Goal: Transaction & Acquisition: Purchase product/service

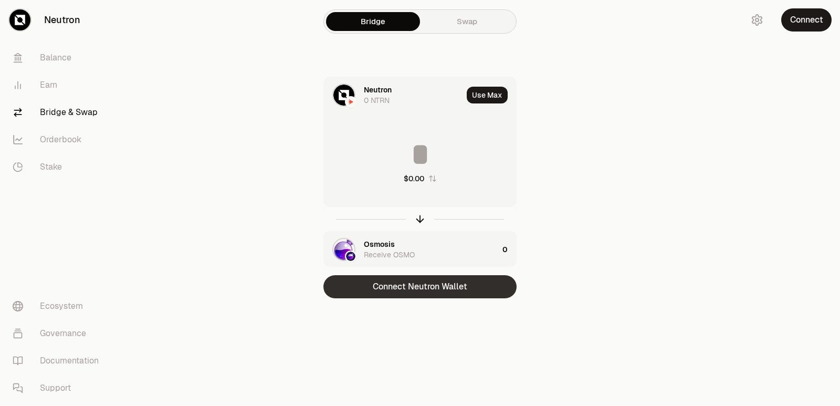
click at [407, 287] on button "Connect Neutron Wallet" at bounding box center [419, 286] width 193 height 23
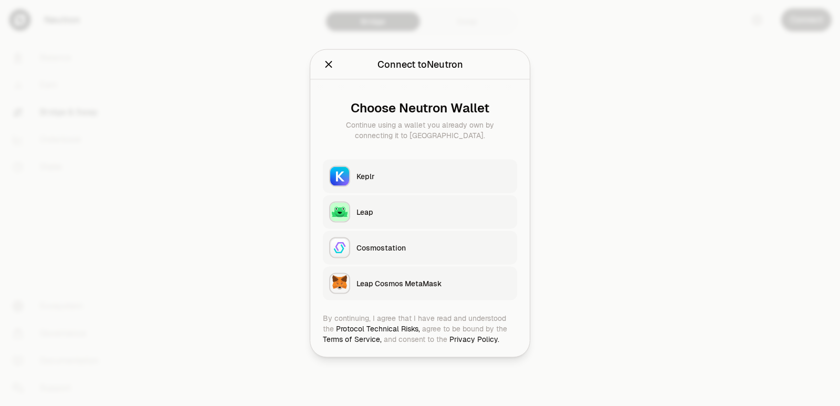
click at [398, 174] on div "Keplr" at bounding box center [433, 176] width 154 height 10
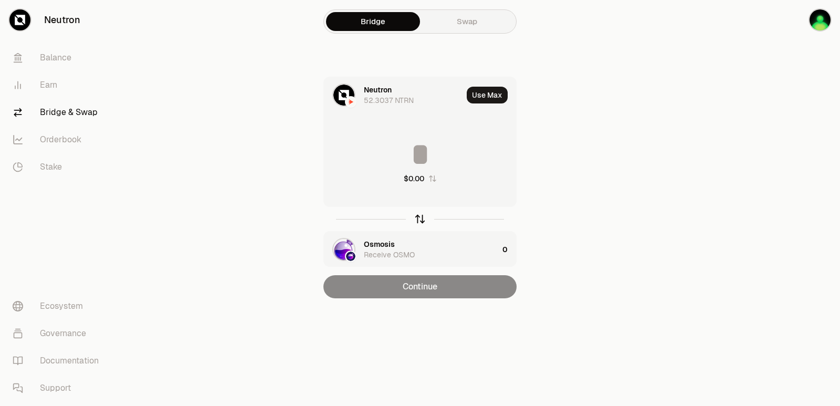
click at [423, 215] on icon "button" at bounding box center [420, 219] width 12 height 12
click at [390, 98] on div at bounding box center [381, 100] width 34 height 10
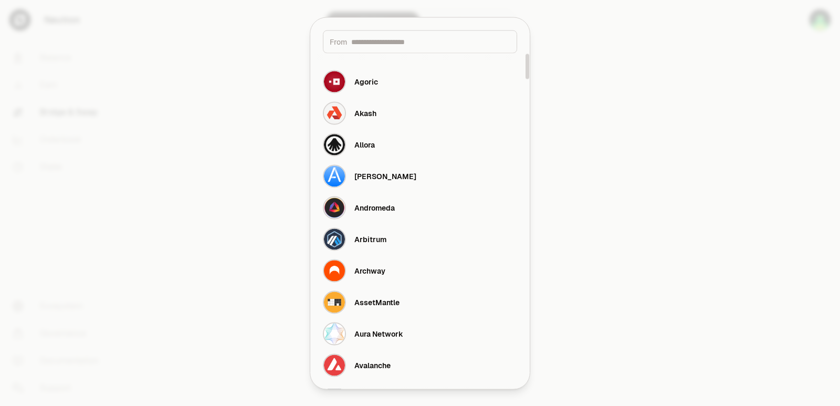
click at [376, 43] on input at bounding box center [430, 41] width 159 height 10
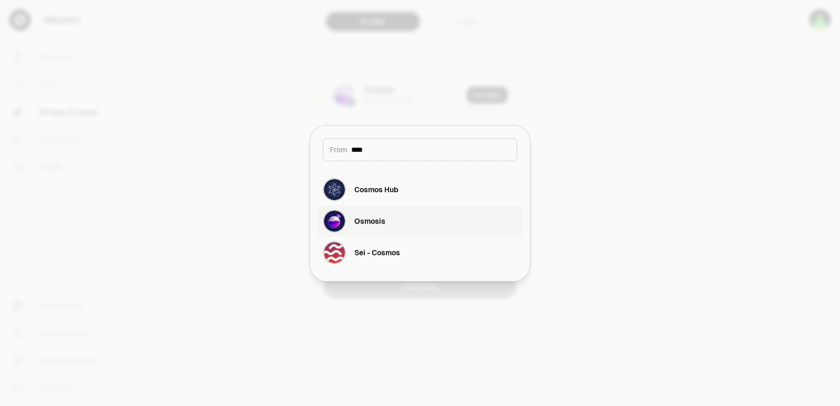
type input "****"
click at [390, 219] on button "Osmosis" at bounding box center [420, 220] width 207 height 31
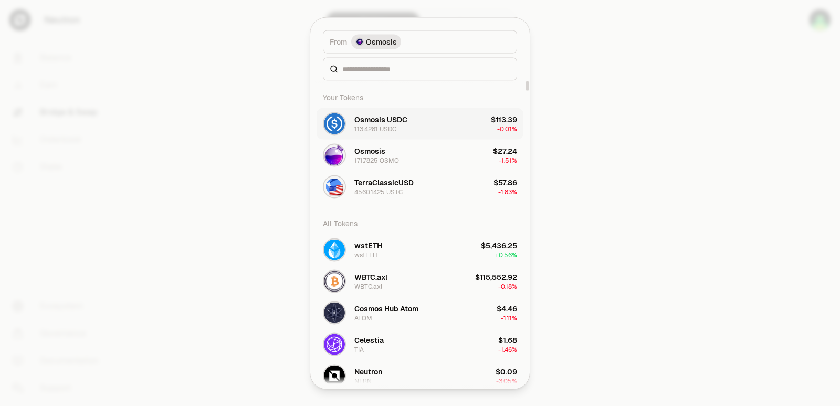
click at [385, 121] on div "Osmosis USDC" at bounding box center [380, 119] width 53 height 10
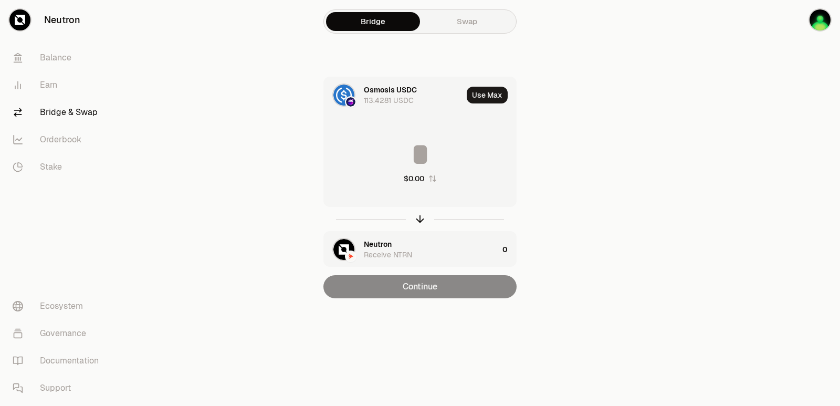
click at [389, 245] on div "Neutron" at bounding box center [378, 244] width 28 height 10
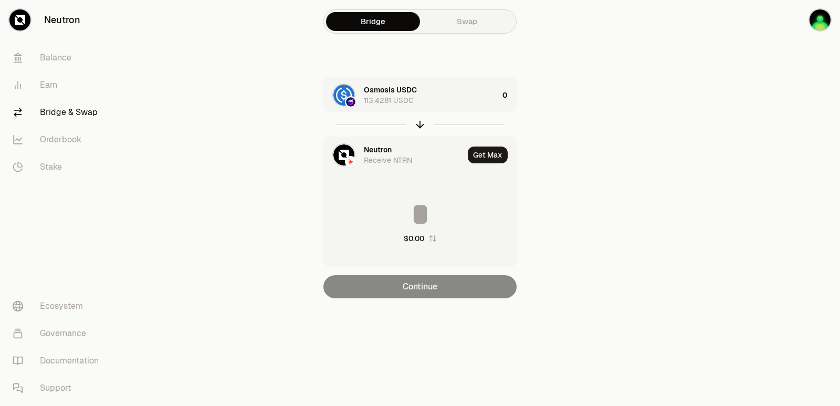
click at [377, 149] on div "Neutron" at bounding box center [378, 149] width 28 height 10
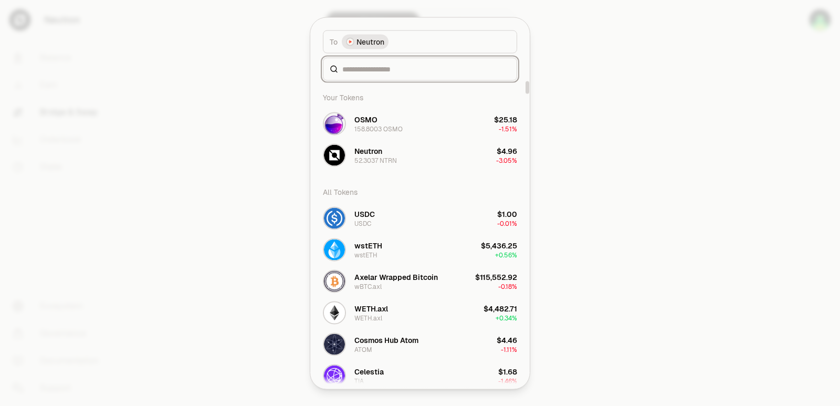
click at [373, 68] on input at bounding box center [426, 69] width 168 height 10
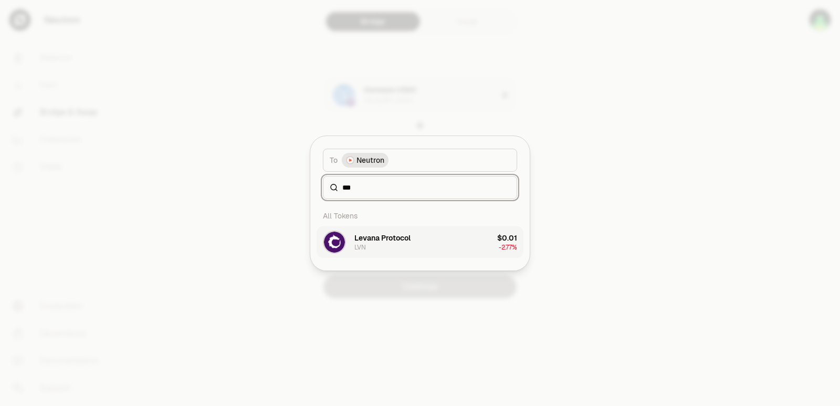
type input "***"
click at [412, 245] on button "Levana Protocol LVN $0.01 -2.77%" at bounding box center [420, 241] width 207 height 31
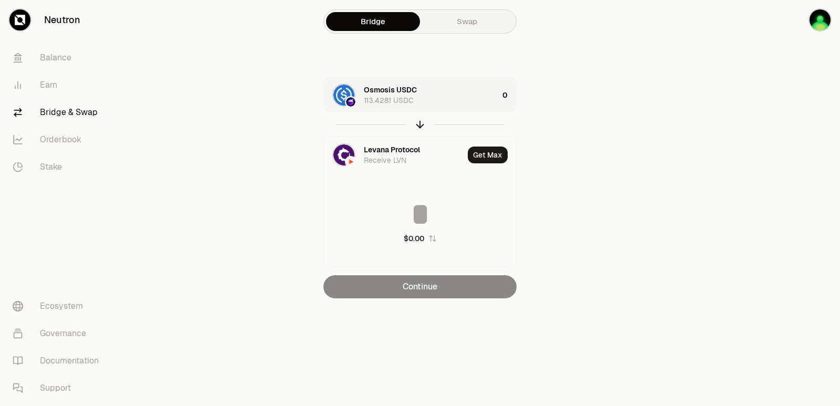
click at [455, 99] on div "Osmosis USDC 113.4281 USDC" at bounding box center [431, 95] width 134 height 21
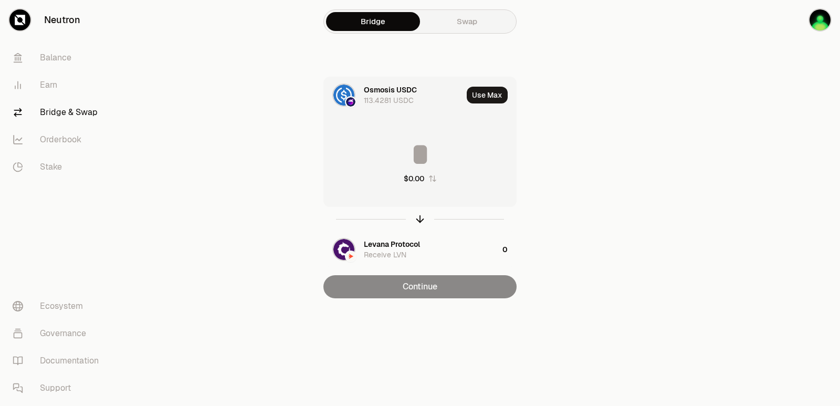
click at [415, 165] on input at bounding box center [420, 154] width 192 height 31
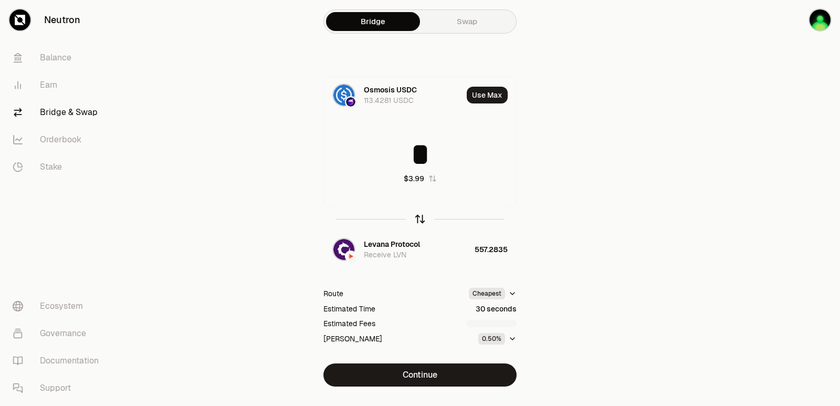
type input "*"
click at [421, 218] on icon "button" at bounding box center [420, 219] width 12 height 12
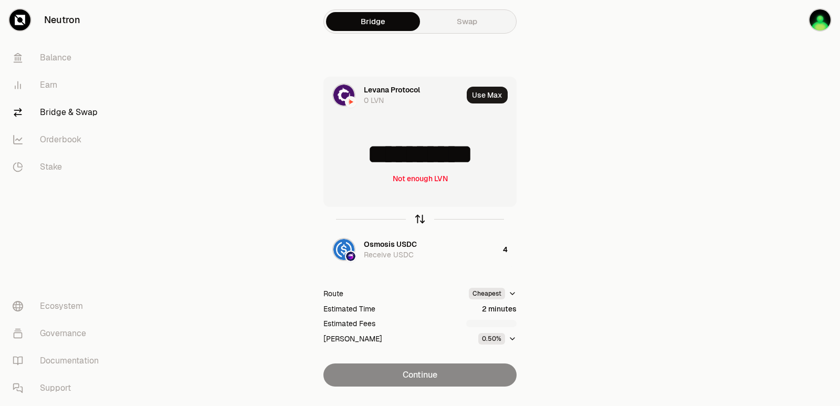
click at [421, 218] on icon "button" at bounding box center [420, 219] width 12 height 12
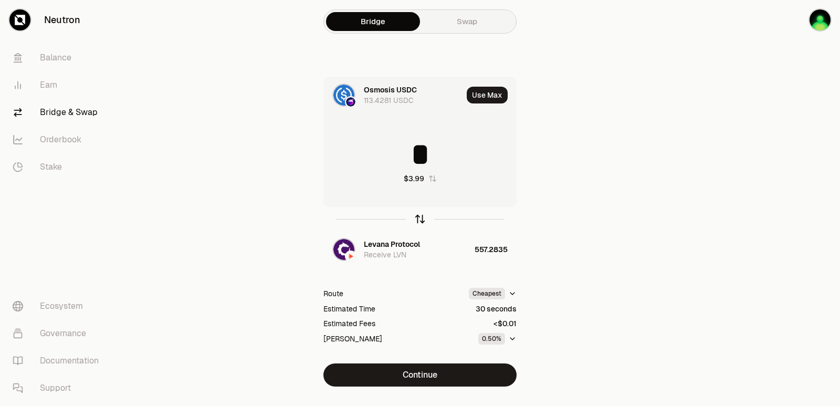
click at [421, 218] on icon "button" at bounding box center [420, 219] width 12 height 12
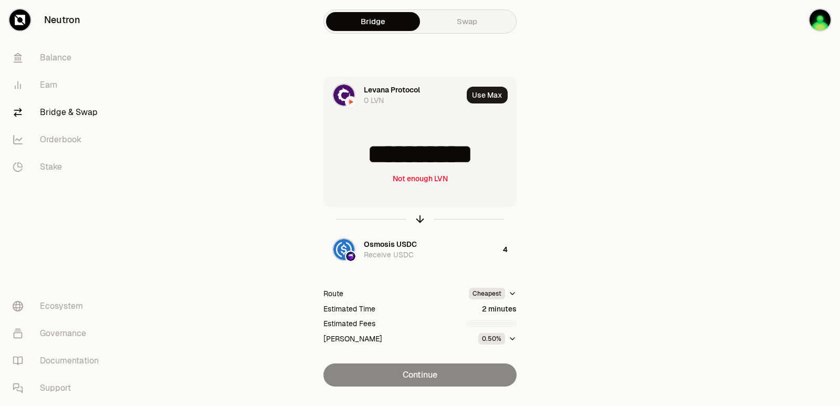
scroll to position [2, 0]
drag, startPoint x: 500, startPoint y: 151, endPoint x: 382, endPoint y: 161, distance: 119.0
click at [382, 161] on input "**********" at bounding box center [420, 154] width 192 height 31
type input "***"
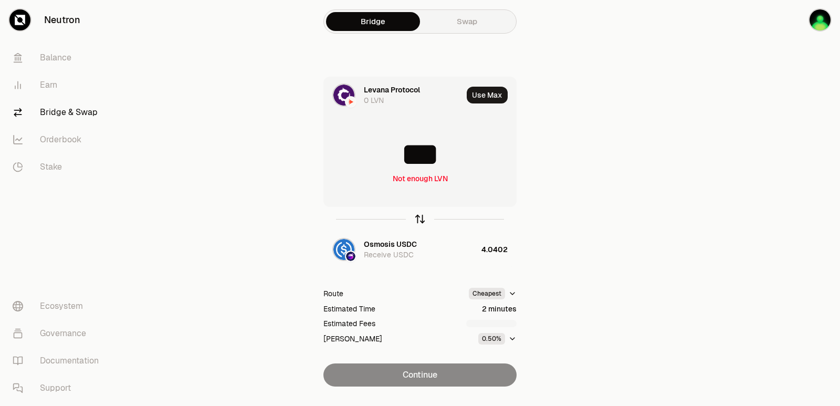
click at [419, 217] on icon "button" at bounding box center [420, 219] width 12 height 12
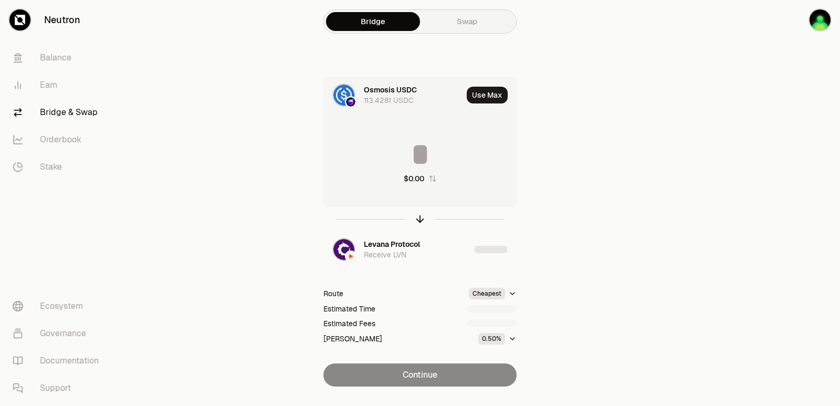
click at [409, 149] on input at bounding box center [420, 154] width 192 height 31
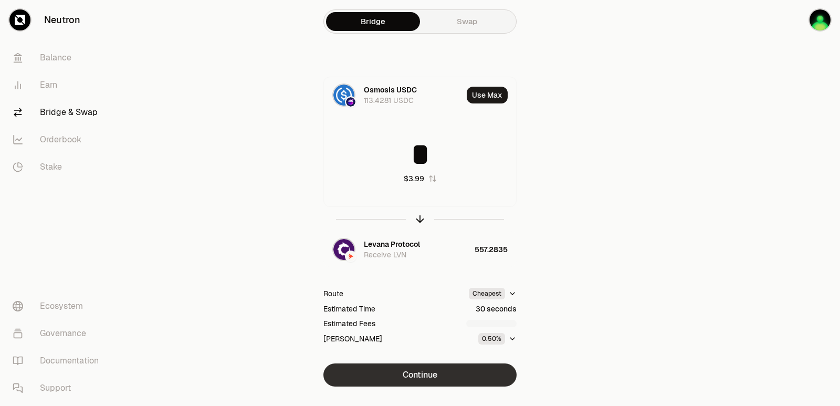
type input "*"
click at [419, 373] on button "Continue" at bounding box center [419, 374] width 193 height 23
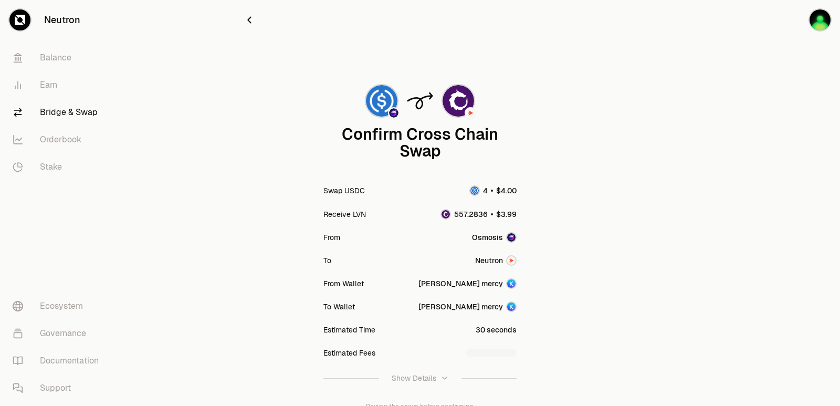
scroll to position [87, 0]
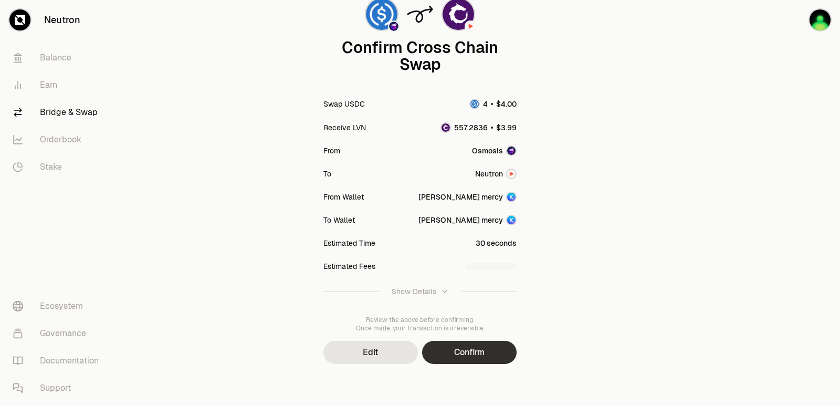
click at [458, 360] on button "Confirm" at bounding box center [469, 352] width 94 height 23
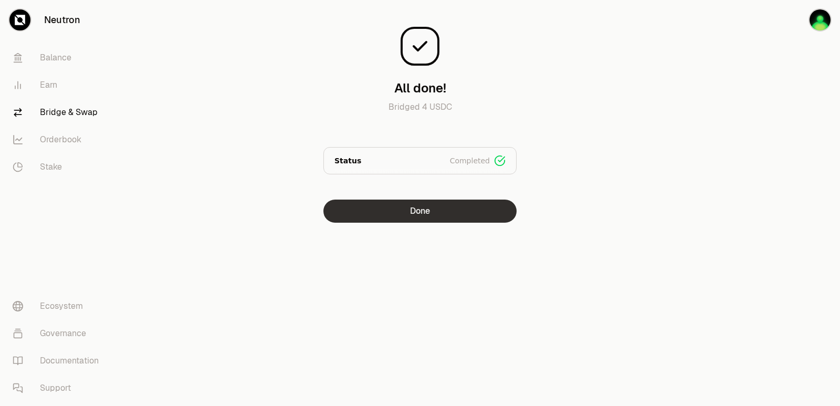
click at [418, 206] on button "Done" at bounding box center [419, 210] width 193 height 23
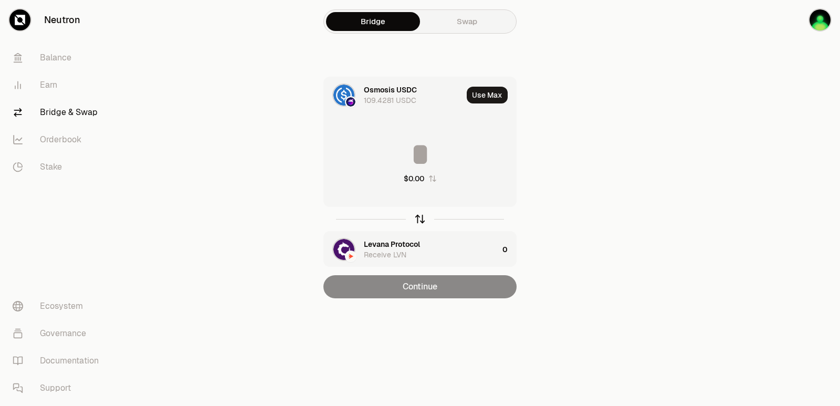
click at [418, 219] on icon "button" at bounding box center [420, 219] width 12 height 12
click at [484, 99] on button "Use Max" at bounding box center [487, 95] width 41 height 17
type input "*********"
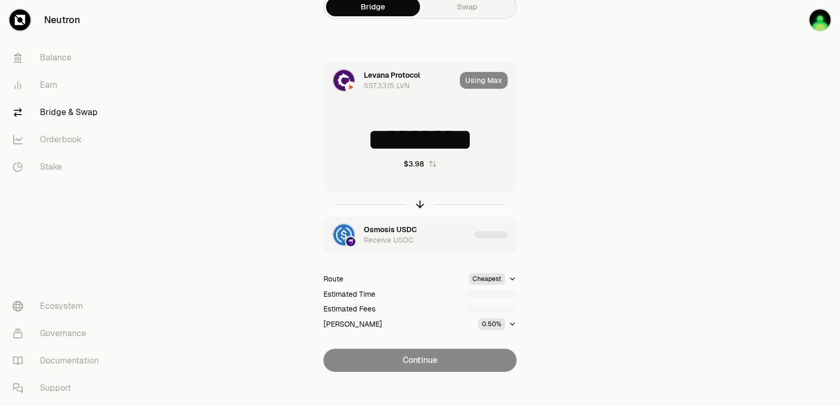
scroll to position [23, 0]
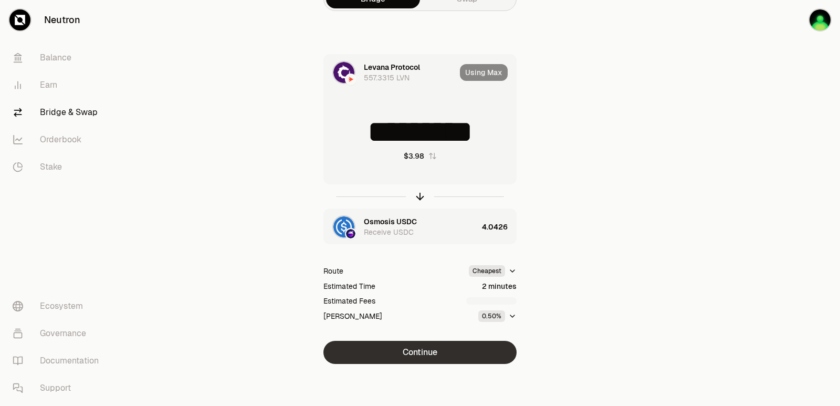
click at [409, 353] on button "Continue" at bounding box center [419, 352] width 193 height 23
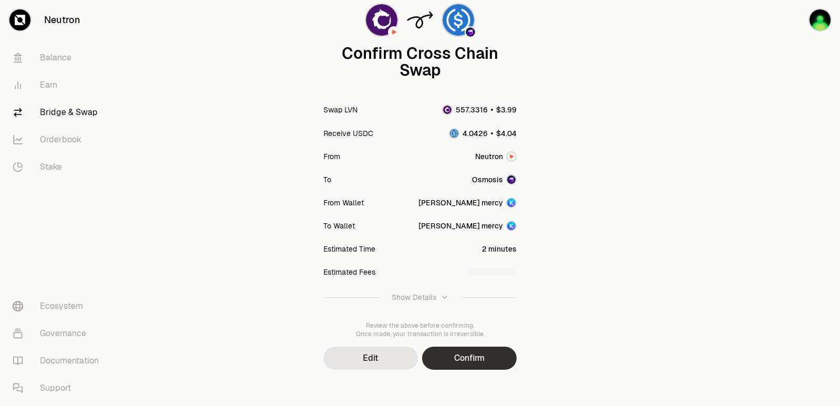
scroll to position [87, 0]
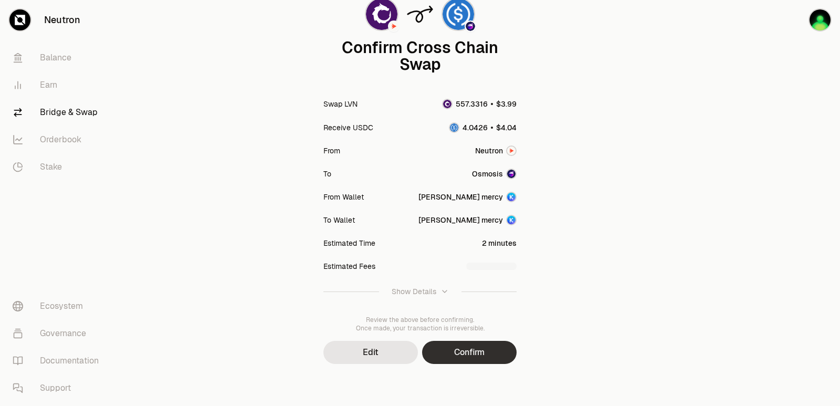
click at [444, 346] on button "Confirm" at bounding box center [469, 352] width 94 height 23
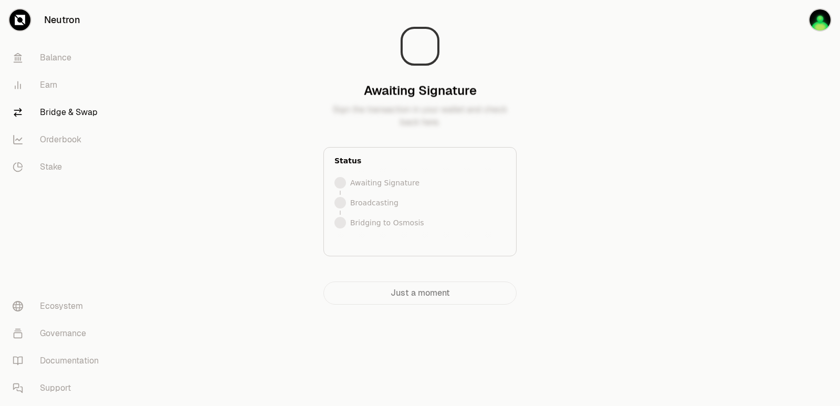
scroll to position [0, 0]
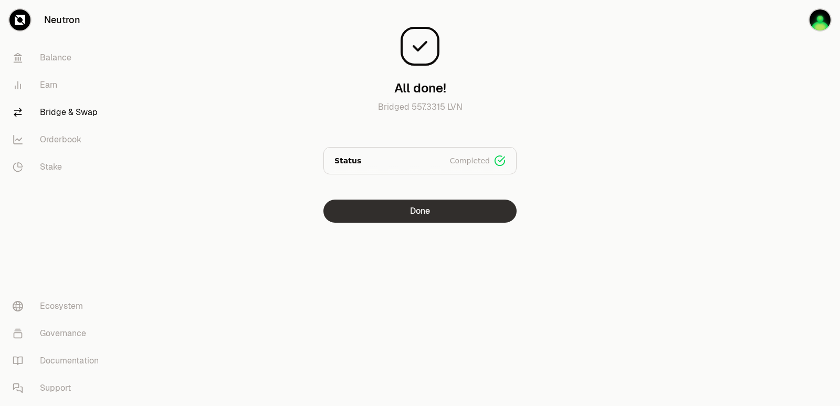
click at [447, 197] on div "All done! Bridged 557.3315 LVN Status Completed Signed Broadcasted Bridged Done" at bounding box center [420, 115] width 353 height 214
click at [444, 204] on button "Done" at bounding box center [419, 210] width 193 height 23
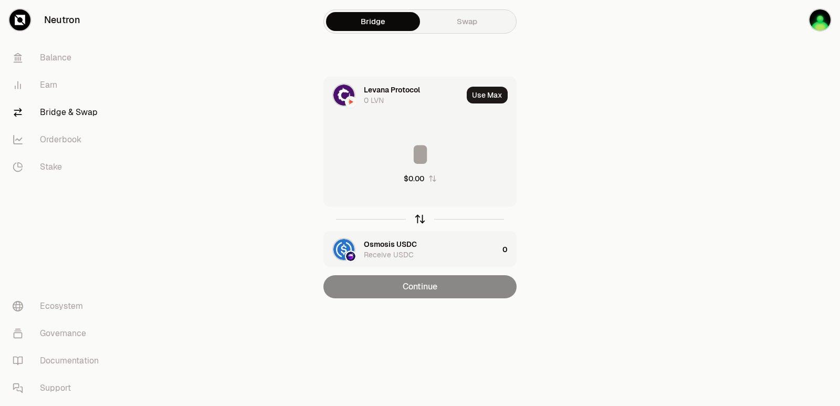
click at [419, 217] on icon "button" at bounding box center [420, 219] width 12 height 12
click at [413, 158] on input at bounding box center [420, 154] width 192 height 31
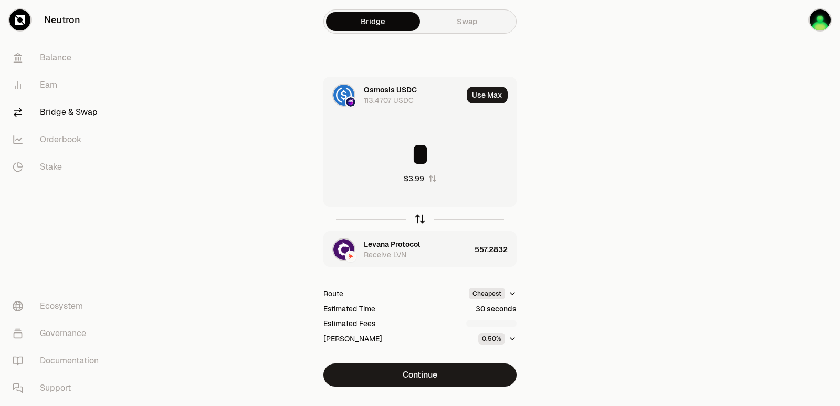
click at [420, 216] on icon "button" at bounding box center [420, 217] width 7 height 3
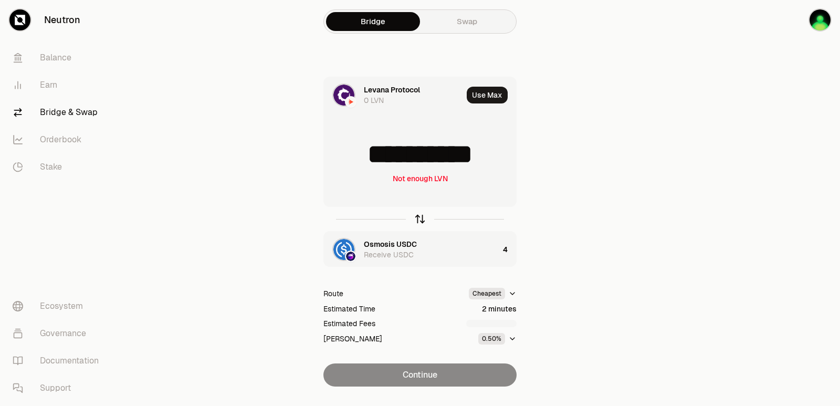
click at [419, 220] on icon "button" at bounding box center [420, 219] width 12 height 12
type input "*"
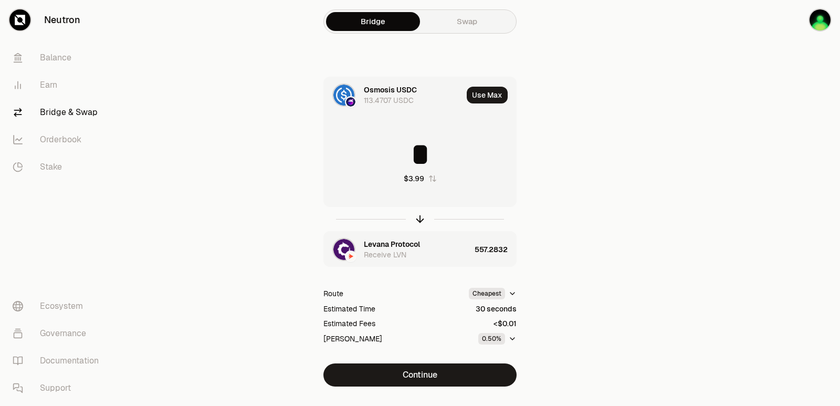
click at [396, 246] on div "Levana Protocol" at bounding box center [392, 244] width 56 height 10
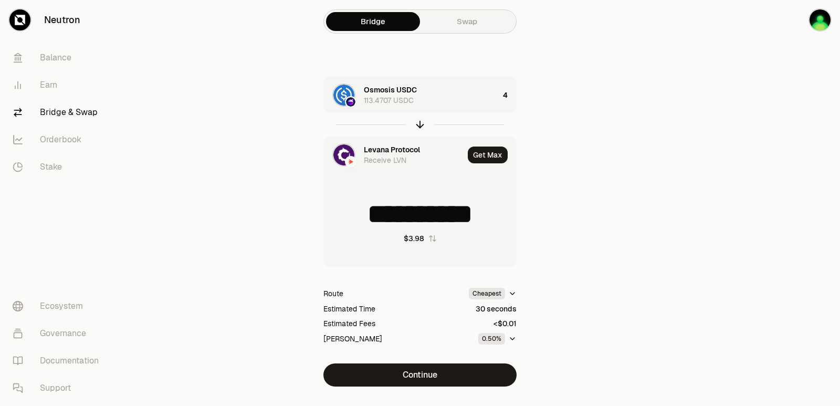
click at [383, 151] on div "Levana Protocol" at bounding box center [392, 149] width 56 height 10
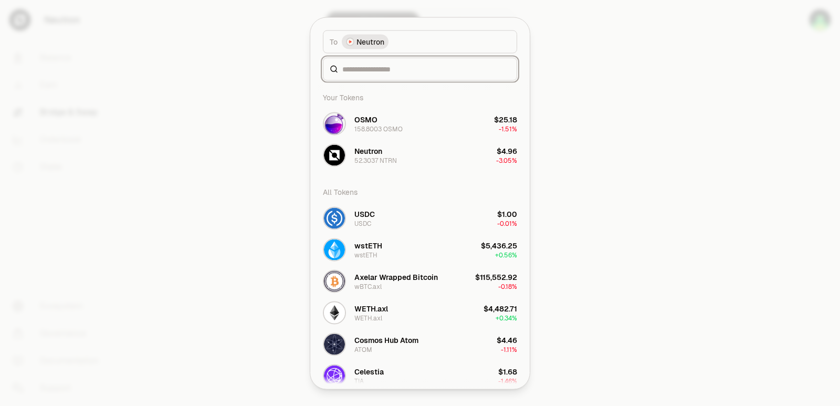
click at [364, 66] on input at bounding box center [426, 69] width 168 height 10
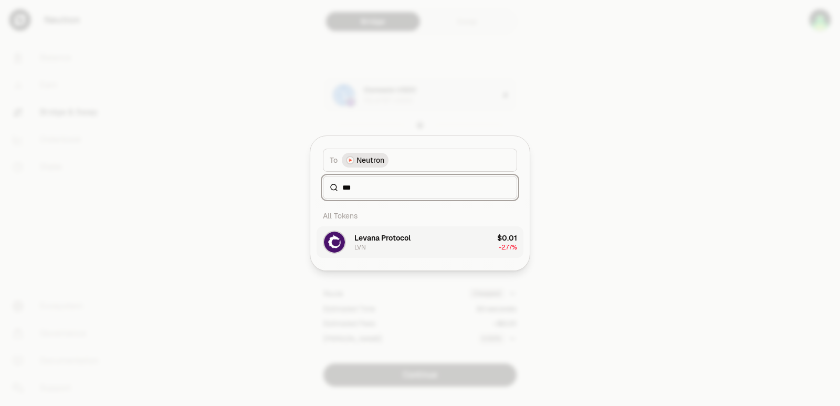
type input "***"
click at [408, 244] on div "Levana Protocol LVN" at bounding box center [382, 242] width 56 height 19
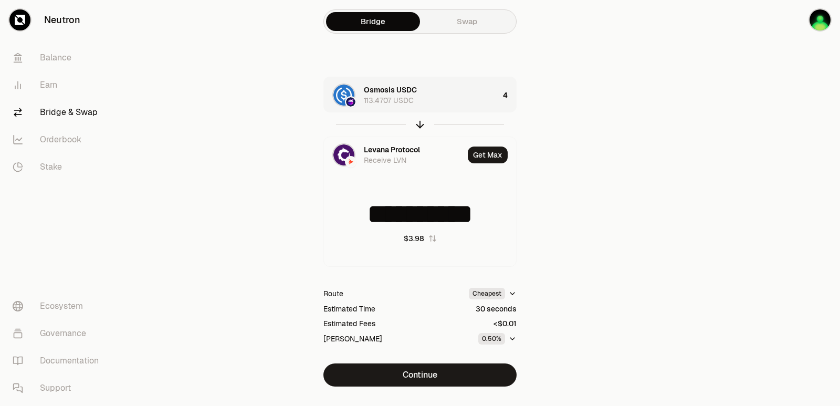
type input "**********"
click at [403, 145] on div "Levana Protocol" at bounding box center [392, 149] width 56 height 10
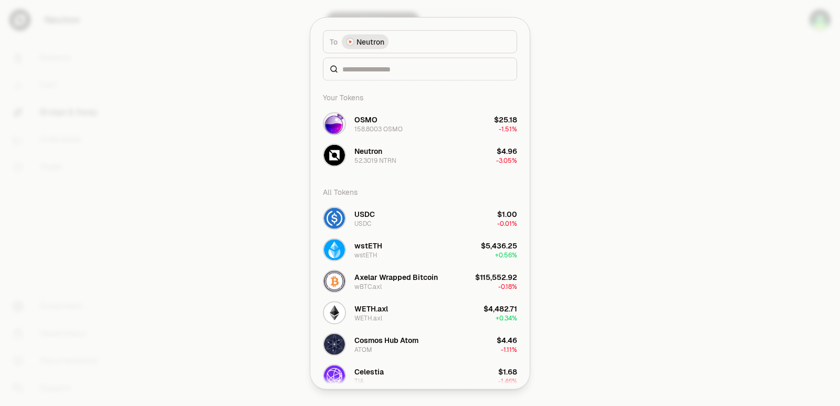
click at [356, 63] on div at bounding box center [420, 68] width 194 height 23
click at [355, 66] on input at bounding box center [426, 69] width 168 height 10
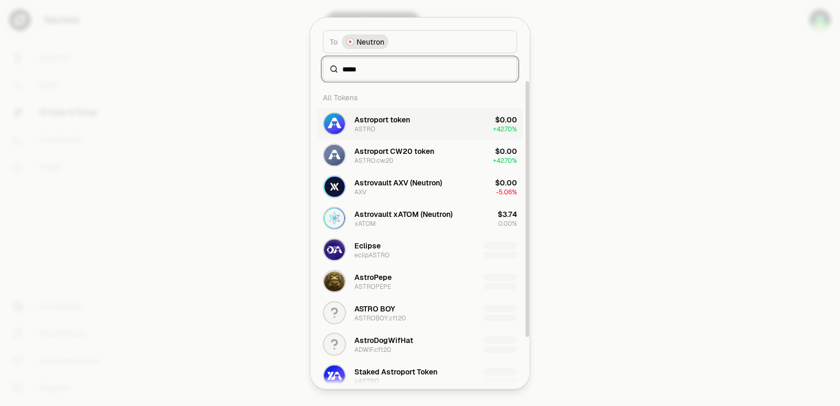
type input "*****"
click at [404, 122] on div "Astroport token" at bounding box center [382, 119] width 56 height 10
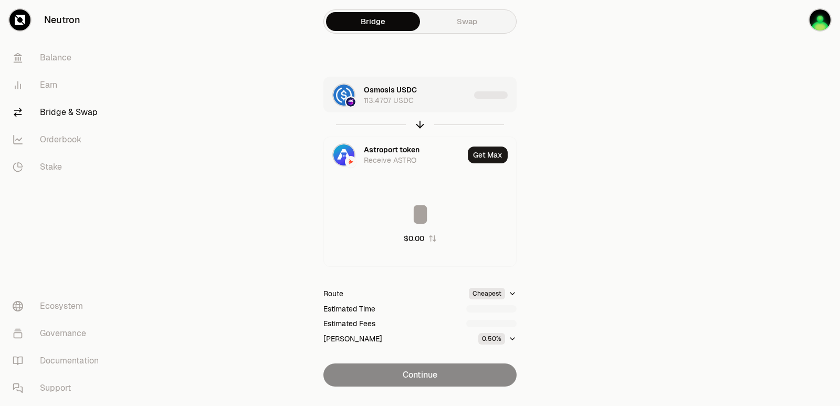
click at [443, 95] on div "Osmosis USDC 113.4707 USDC" at bounding box center [417, 95] width 106 height 21
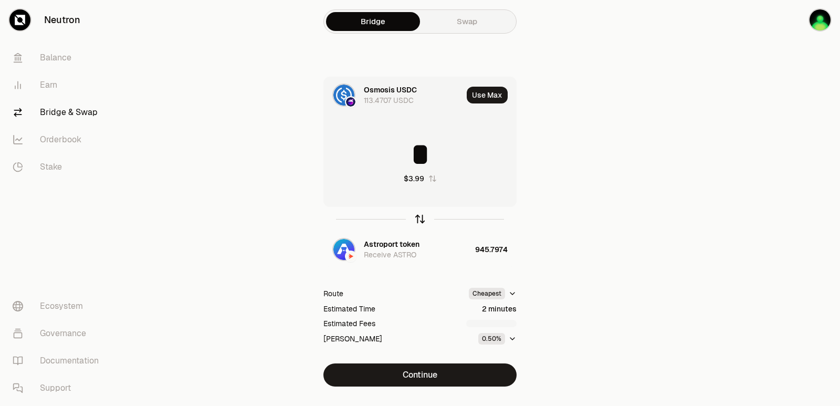
click at [417, 219] on icon "button" at bounding box center [420, 217] width 7 height 3
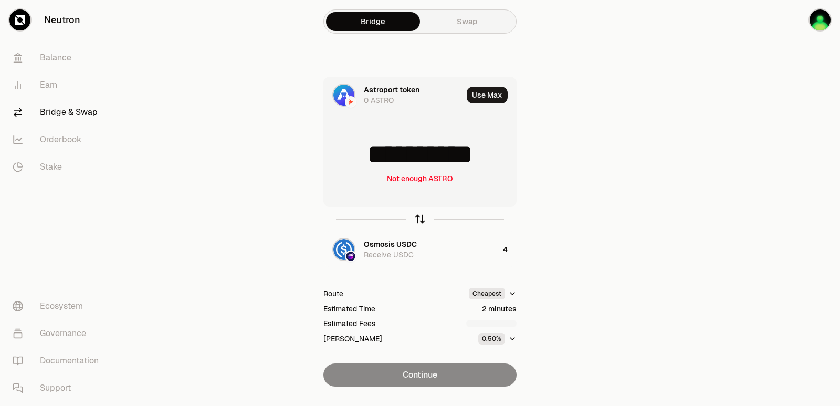
click at [417, 219] on icon "button" at bounding box center [420, 217] width 7 height 3
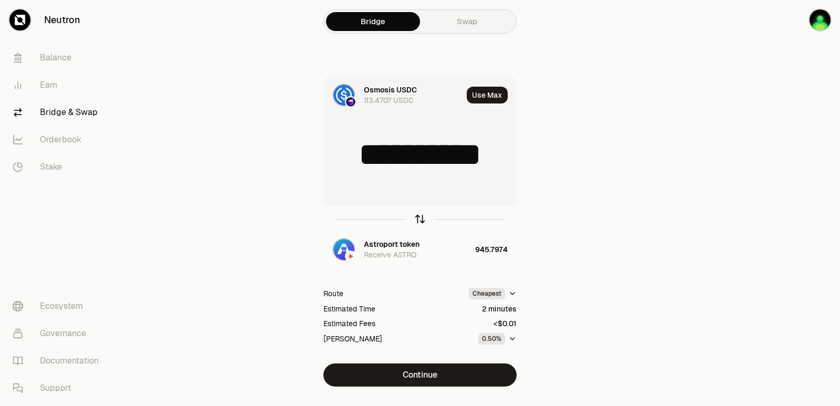
type input "*"
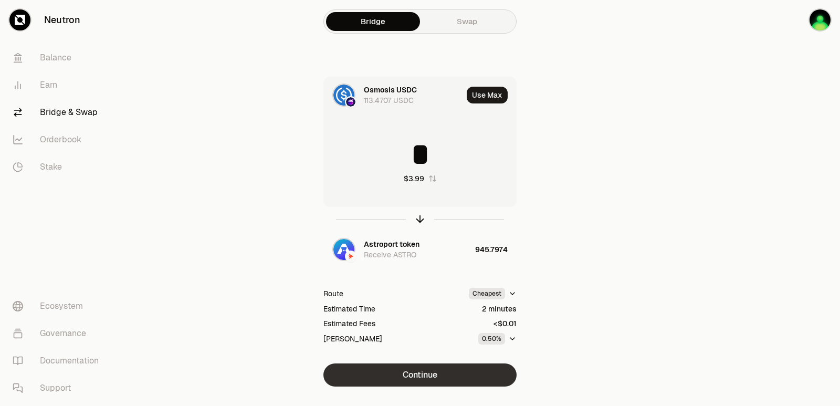
click at [426, 374] on button "Continue" at bounding box center [419, 374] width 193 height 23
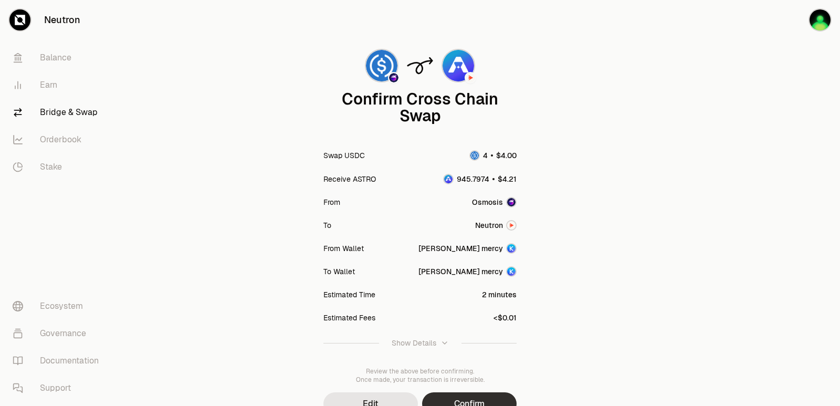
scroll to position [87, 0]
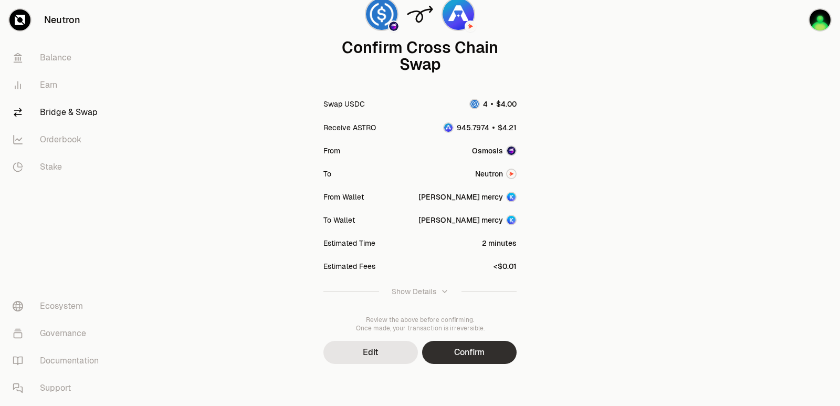
click at [465, 349] on button "Confirm" at bounding box center [469, 352] width 94 height 23
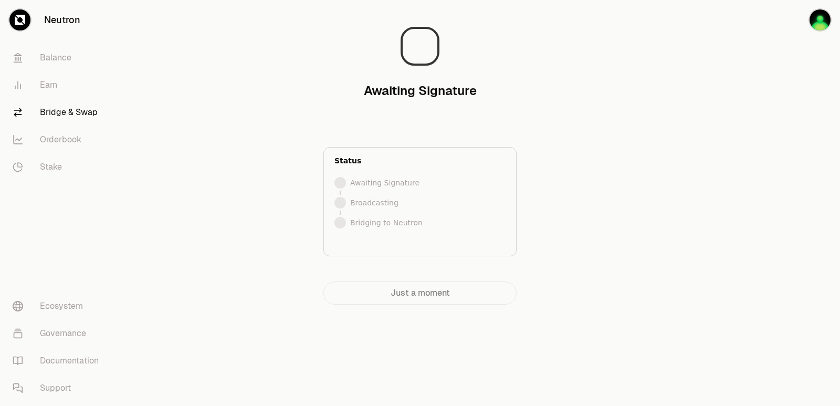
scroll to position [0, 0]
click at [723, 209] on div at bounding box center [781, 173] width 118 height 346
click at [704, 195] on main "Bridging to Neutron Your tokens are on their way to [GEOGRAPHIC_DATA]. Status S…" at bounding box center [479, 173] width 722 height 346
click at [717, 56] on main "Bridging to Neutron Your tokens are on their way to [GEOGRAPHIC_DATA]. Status S…" at bounding box center [479, 173] width 722 height 346
click at [770, 203] on div at bounding box center [781, 173] width 118 height 346
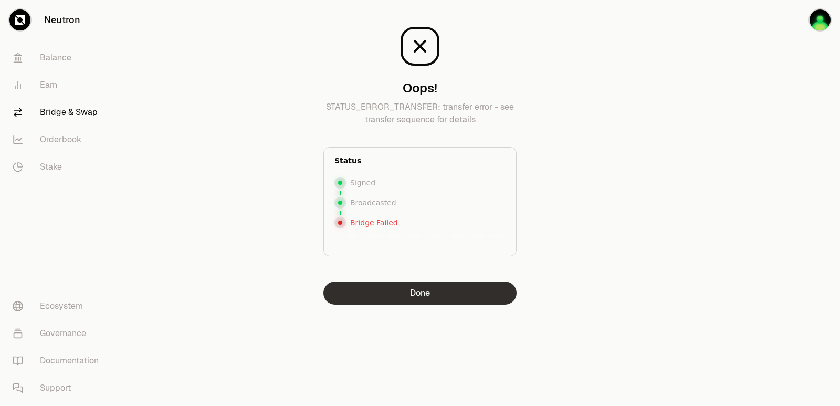
click at [454, 294] on button "Done" at bounding box center [419, 292] width 193 height 23
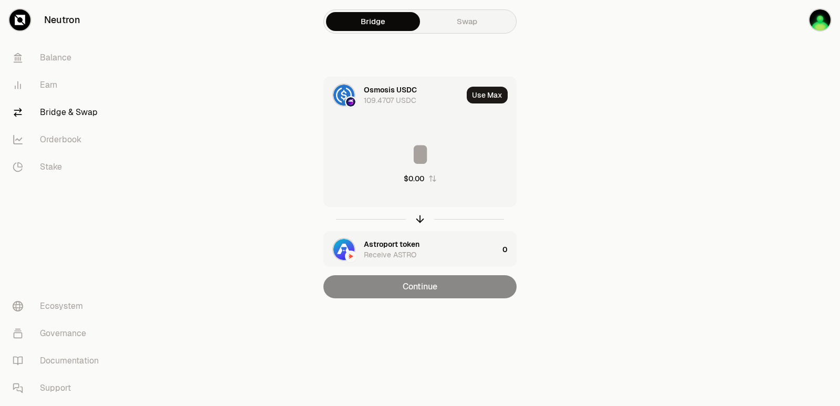
click at [713, 153] on main "Bridge Swap Osmosis USDC 109.4707 USDC Use Max $0.00 Astroport token Receive AS…" at bounding box center [479, 170] width 722 height 340
